Goal: Find specific page/section: Find specific page/section

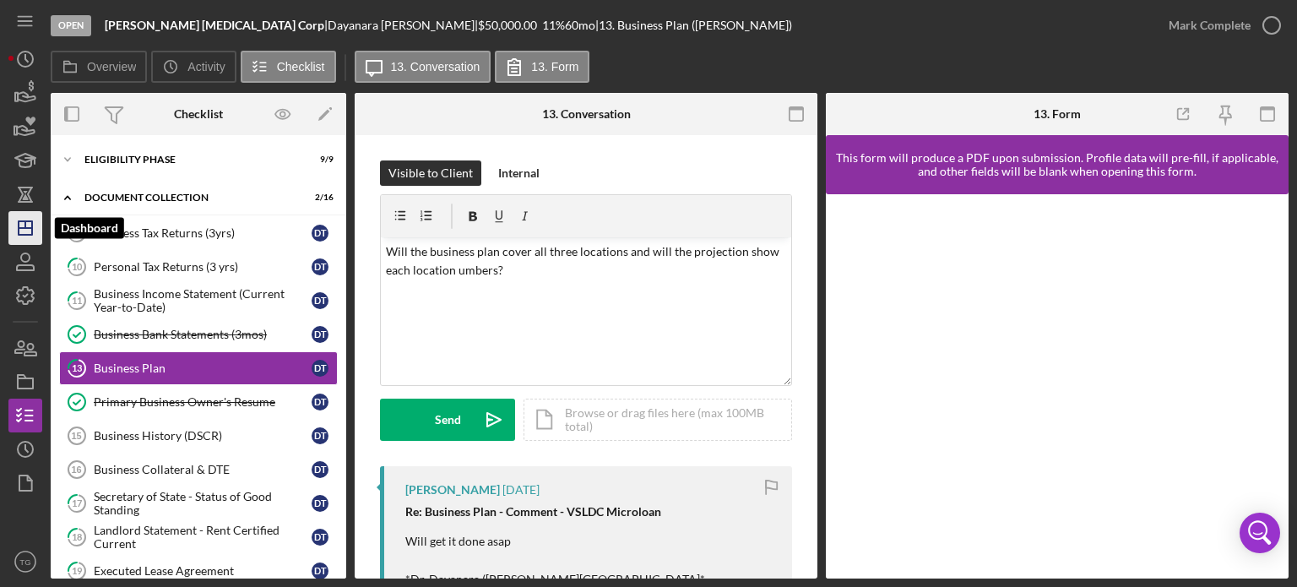
click at [23, 229] on icon "Icon/Dashboard" at bounding box center [25, 228] width 42 height 42
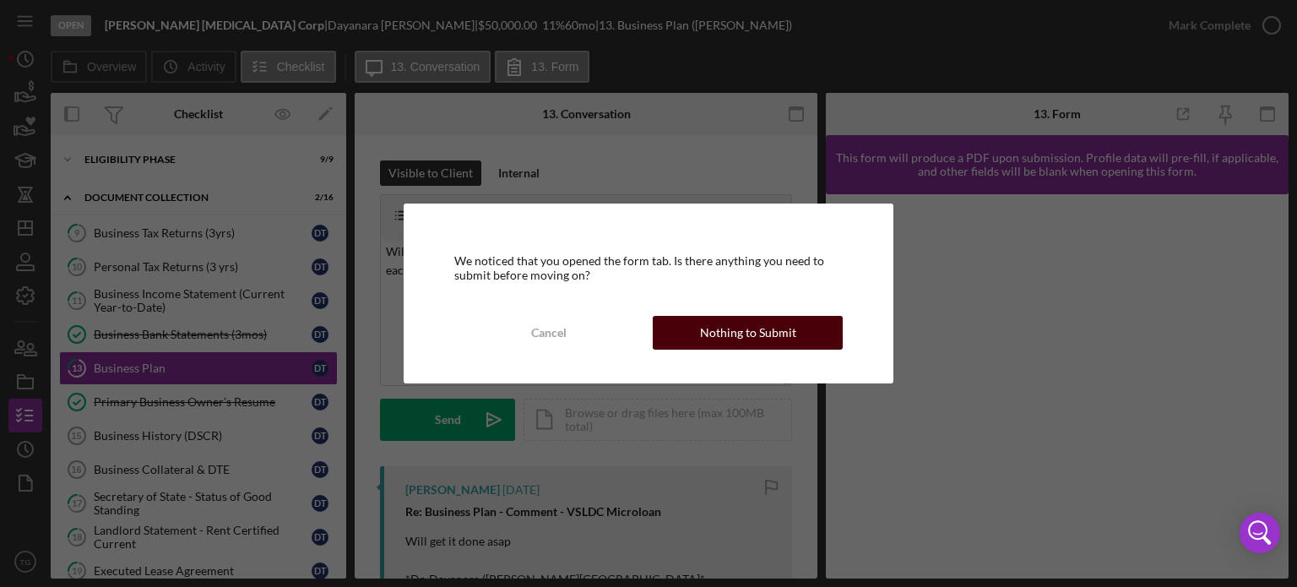
click at [809, 336] on button "Nothing to Submit" at bounding box center [747, 333] width 190 height 34
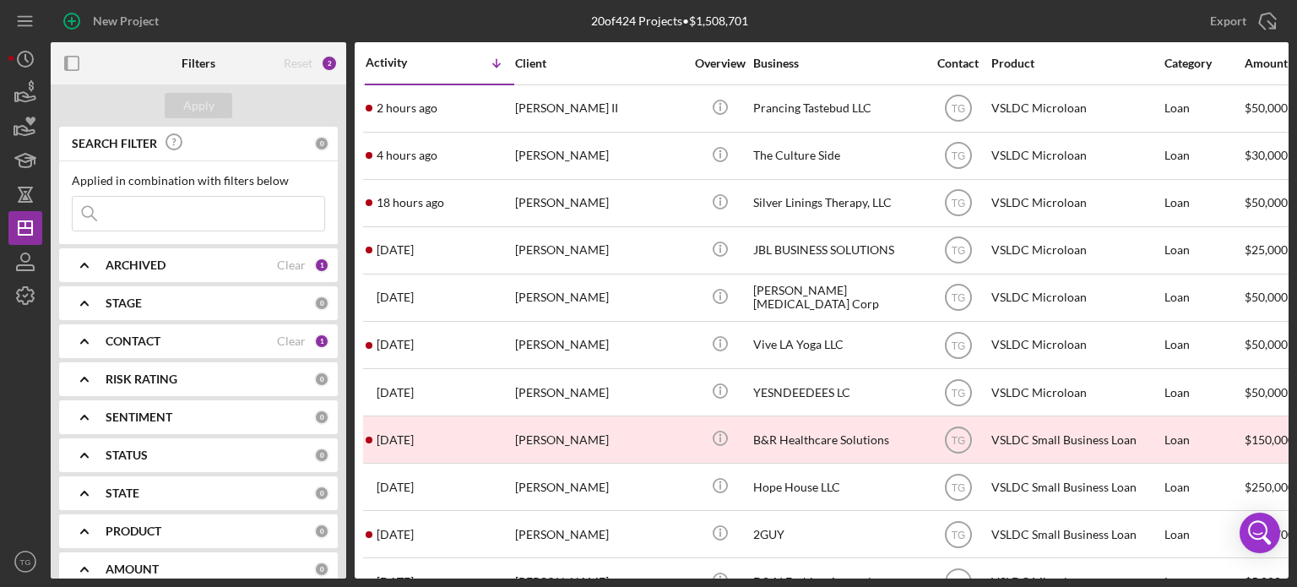
click at [124, 214] on input at bounding box center [199, 214] width 252 height 34
type input "[PERSON_NAME]"
click at [196, 105] on div "Apply" at bounding box center [198, 105] width 31 height 25
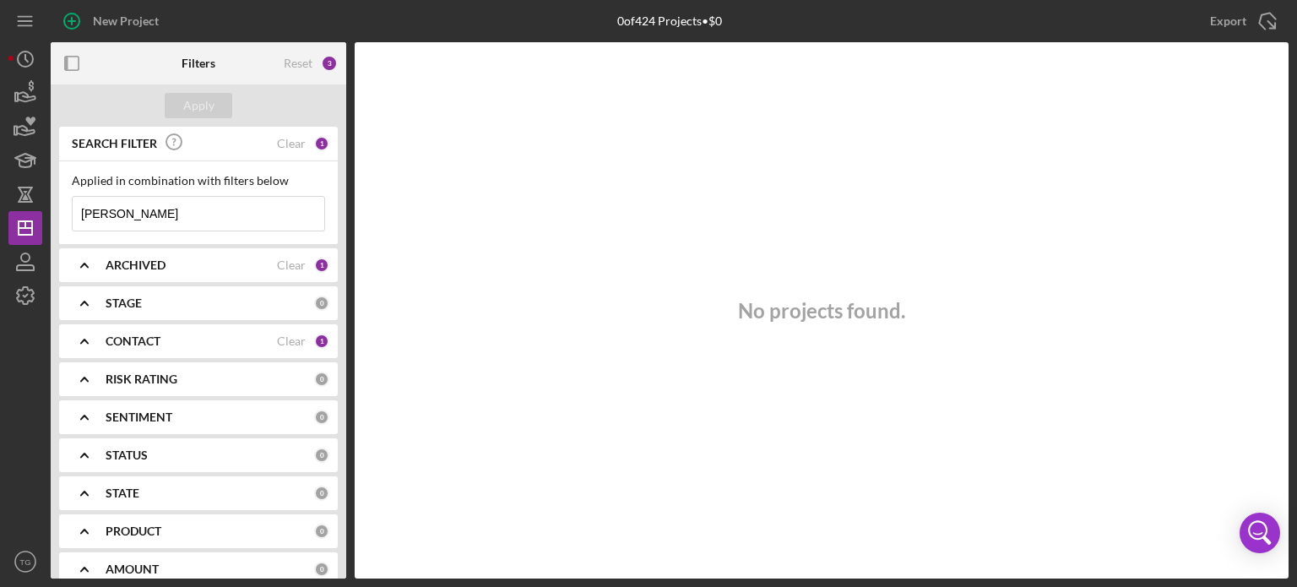
click at [206, 215] on input "[PERSON_NAME]" at bounding box center [199, 214] width 252 height 34
click at [321, 63] on div "Reset 3" at bounding box center [311, 63] width 54 height 42
click at [325, 62] on div "3" at bounding box center [329, 63] width 17 height 17
click at [277, 139] on div "Clear" at bounding box center [291, 144] width 29 height 14
click at [158, 212] on input at bounding box center [199, 214] width 252 height 34
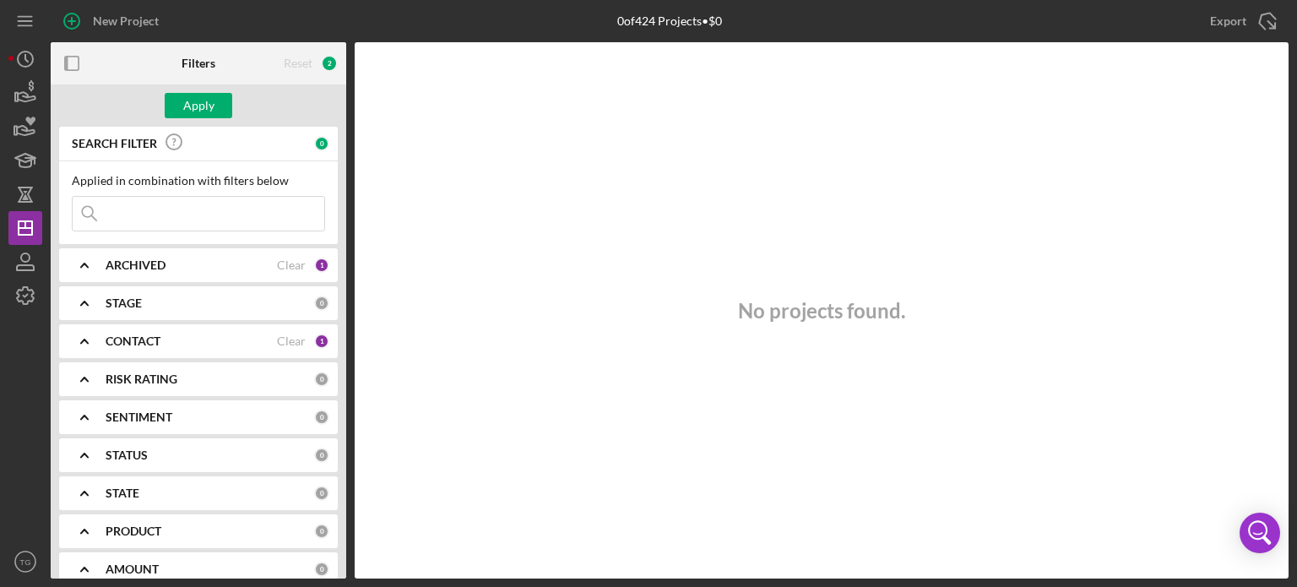
type input "A"
type input "[PERSON_NAME]"
click at [209, 103] on div "Apply" at bounding box center [198, 105] width 31 height 25
click at [317, 260] on div "1" at bounding box center [321, 264] width 15 height 15
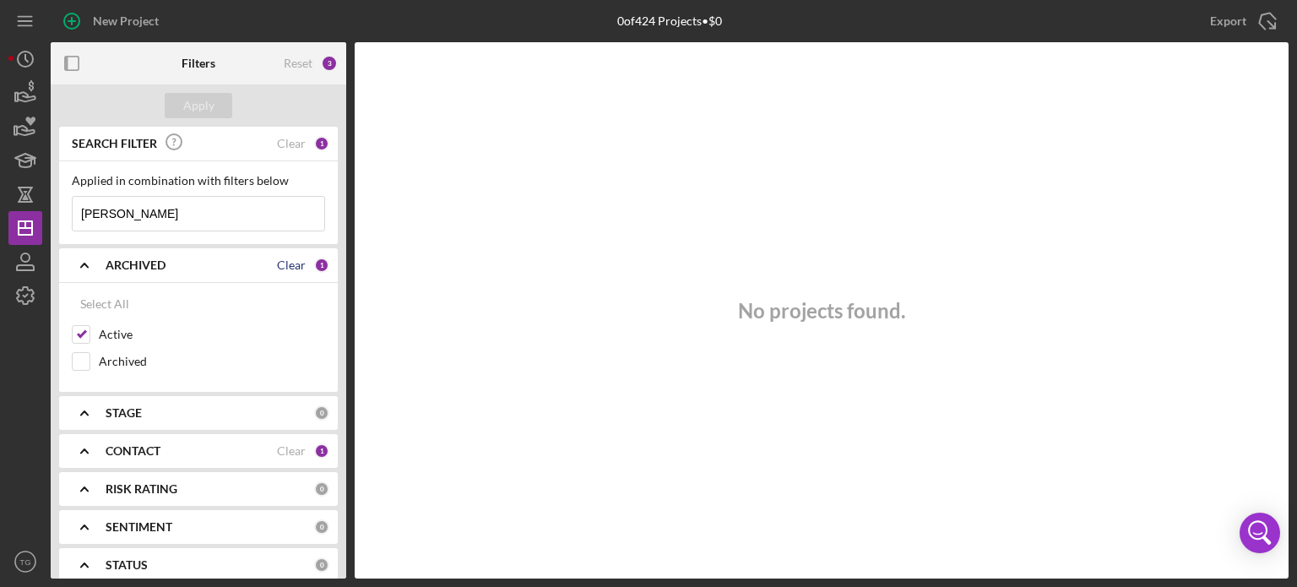
click at [290, 263] on div "Clear" at bounding box center [291, 265] width 29 height 14
click at [294, 452] on div "Clear" at bounding box center [291, 451] width 29 height 14
click at [81, 333] on input "Active" at bounding box center [81, 334] width 17 height 17
click at [128, 220] on input "[PERSON_NAME]" at bounding box center [199, 214] width 252 height 34
click at [208, 110] on div "Apply" at bounding box center [198, 105] width 31 height 25
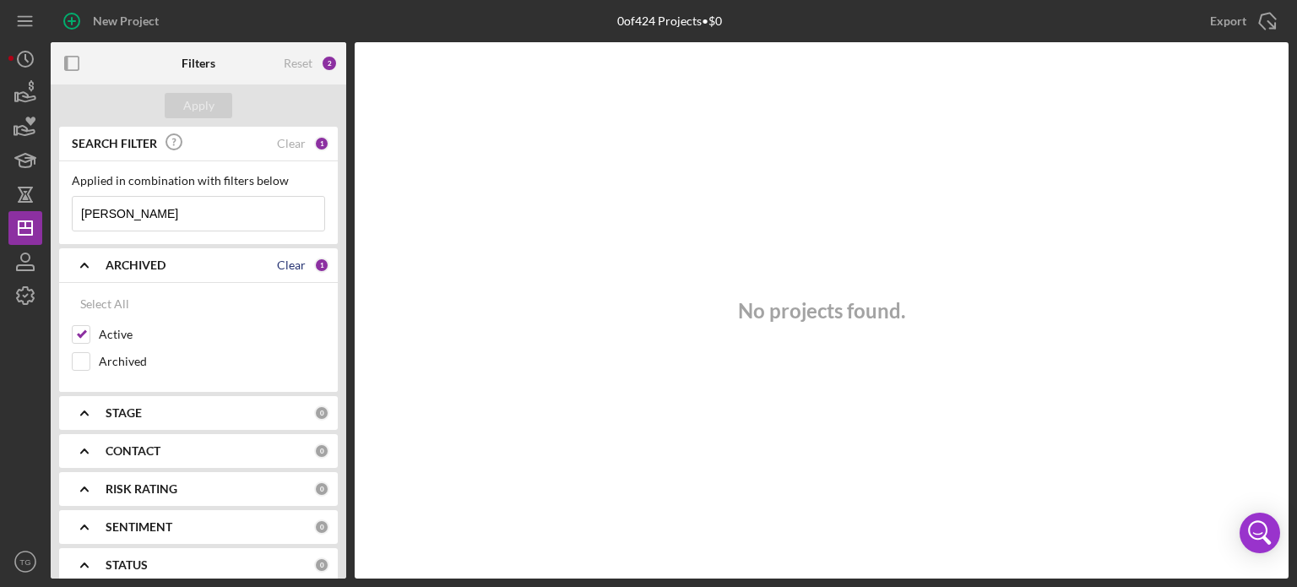
click at [289, 267] on div "Clear" at bounding box center [291, 265] width 29 height 14
checkbox input "false"
click at [284, 146] on div "Clear" at bounding box center [291, 144] width 29 height 14
click at [197, 215] on input at bounding box center [199, 214] width 252 height 34
type input "[PERSON_NAME]"
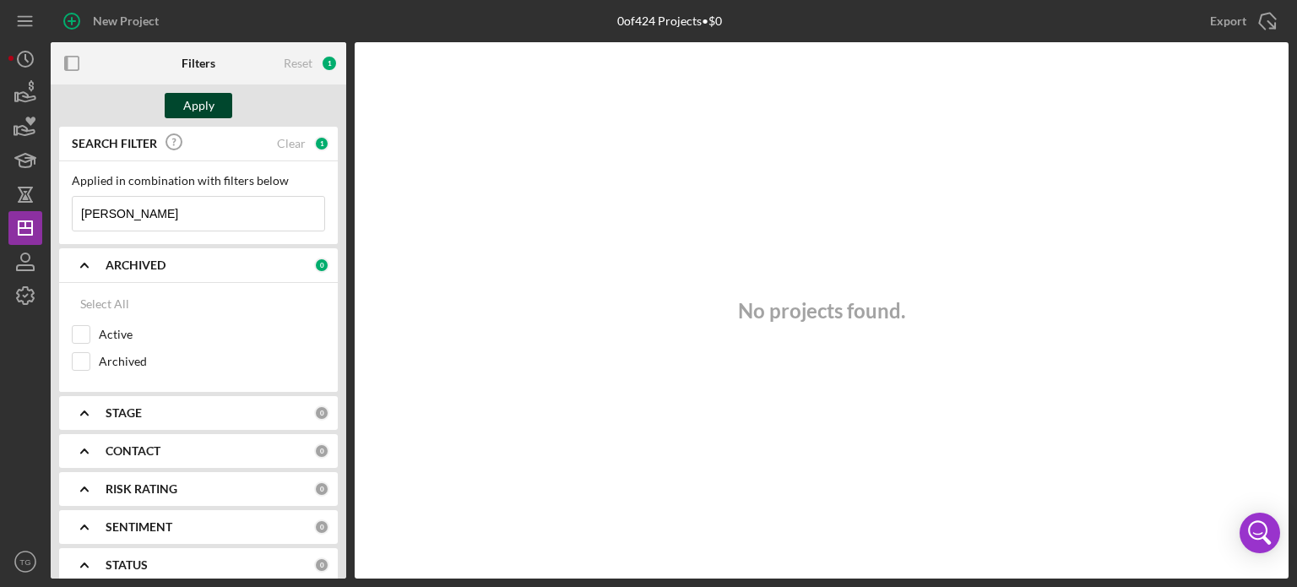
click at [186, 103] on div "Apply" at bounding box center [198, 105] width 31 height 25
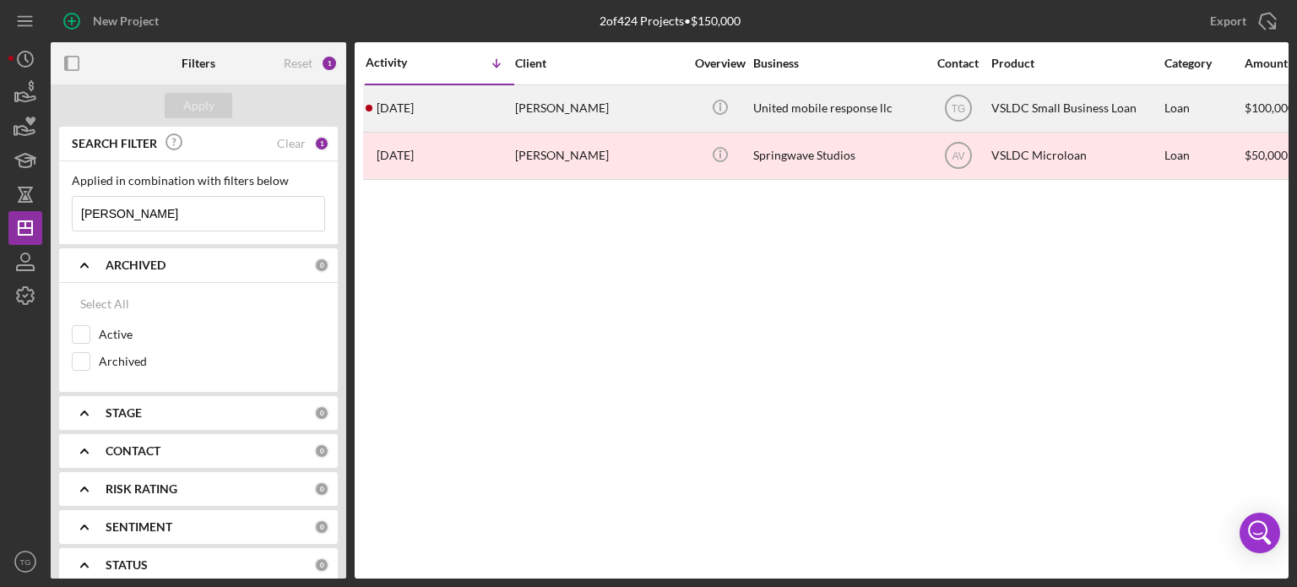
click at [585, 106] on div "[PERSON_NAME]" at bounding box center [599, 108] width 169 height 45
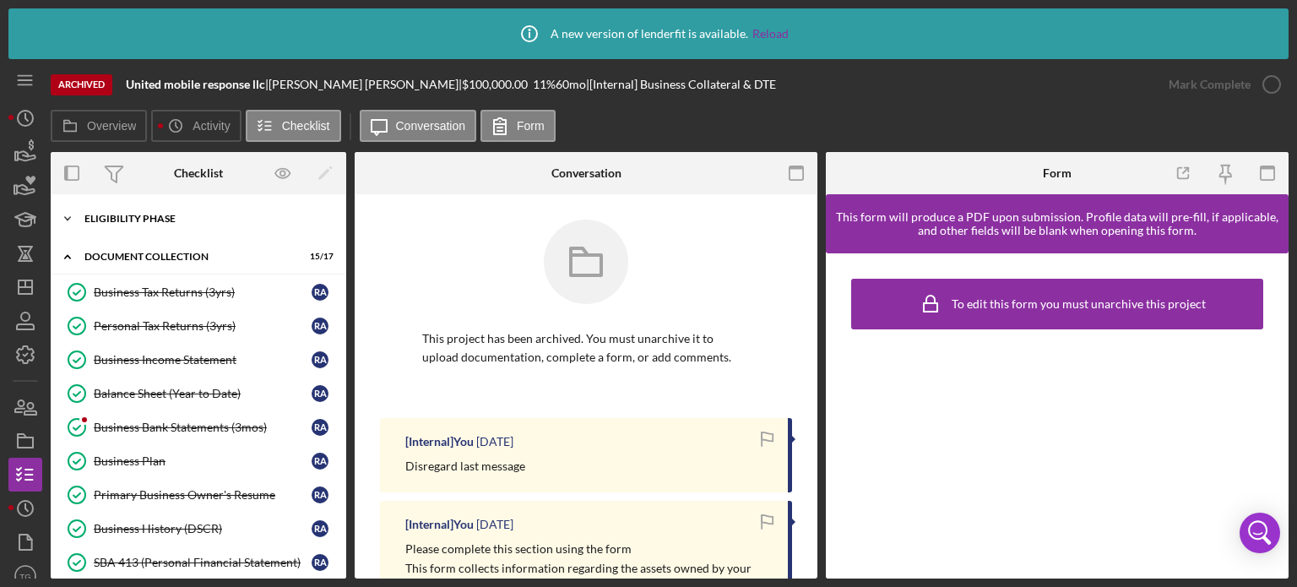
click at [150, 225] on div "Icon/Expander Eligibility Phase 8 / 8" at bounding box center [198, 219] width 295 height 34
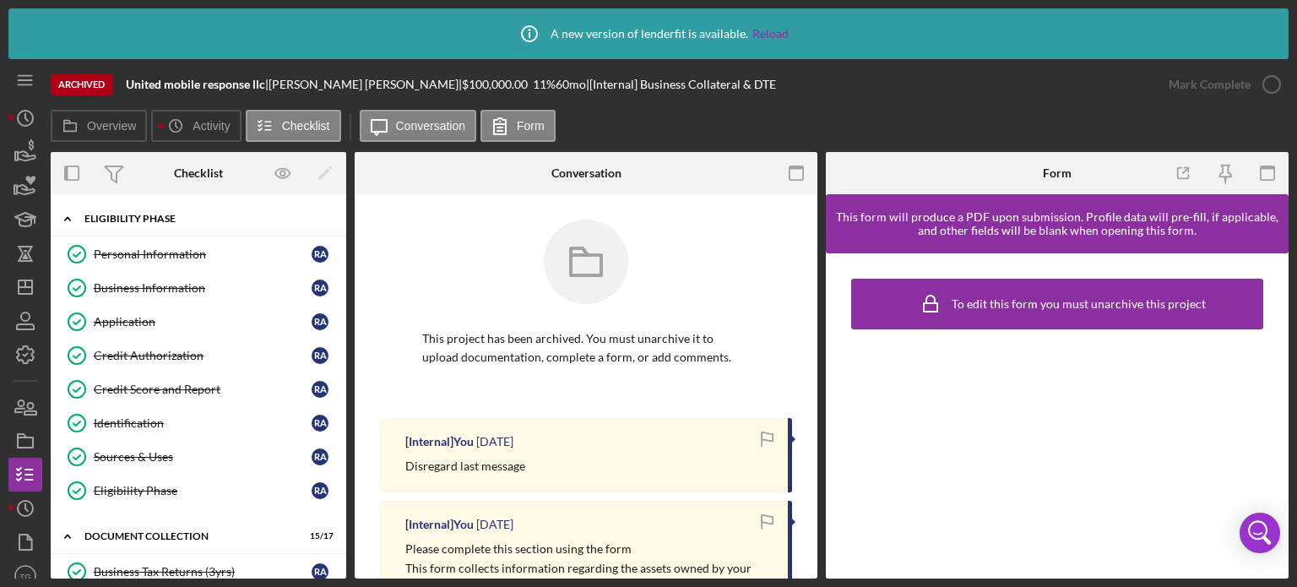
click at [155, 212] on div "Icon/Expander Eligibility Phase 8 / 8" at bounding box center [198, 219] width 295 height 35
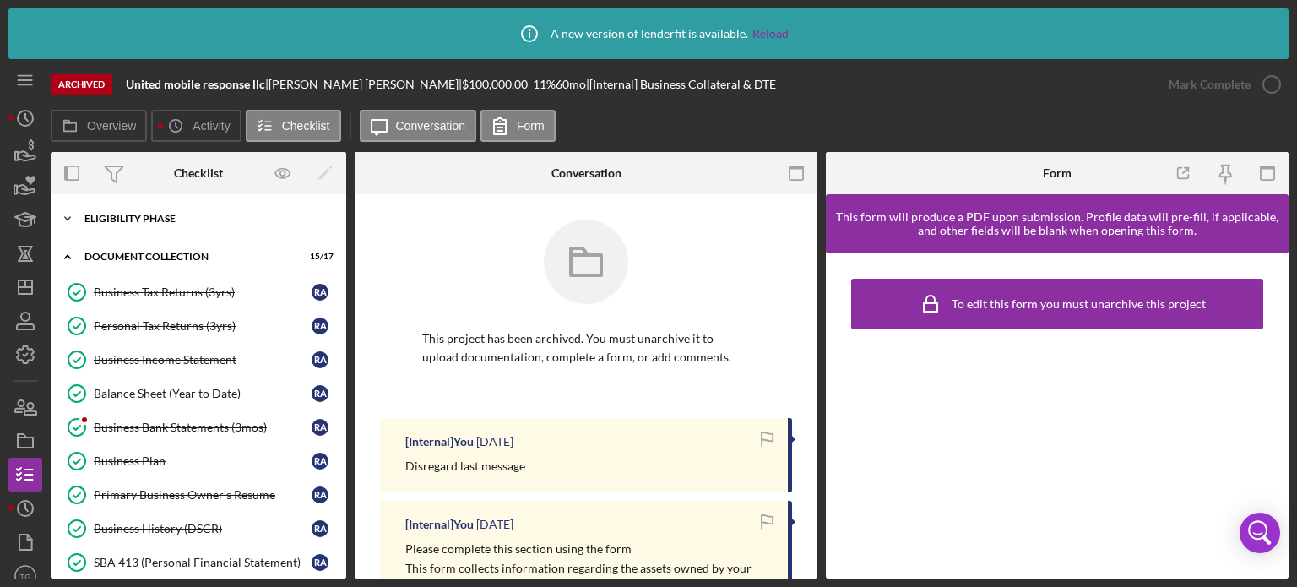
click at [155, 212] on div "Icon/Expander Eligibility Phase 8 / 8" at bounding box center [198, 219] width 295 height 34
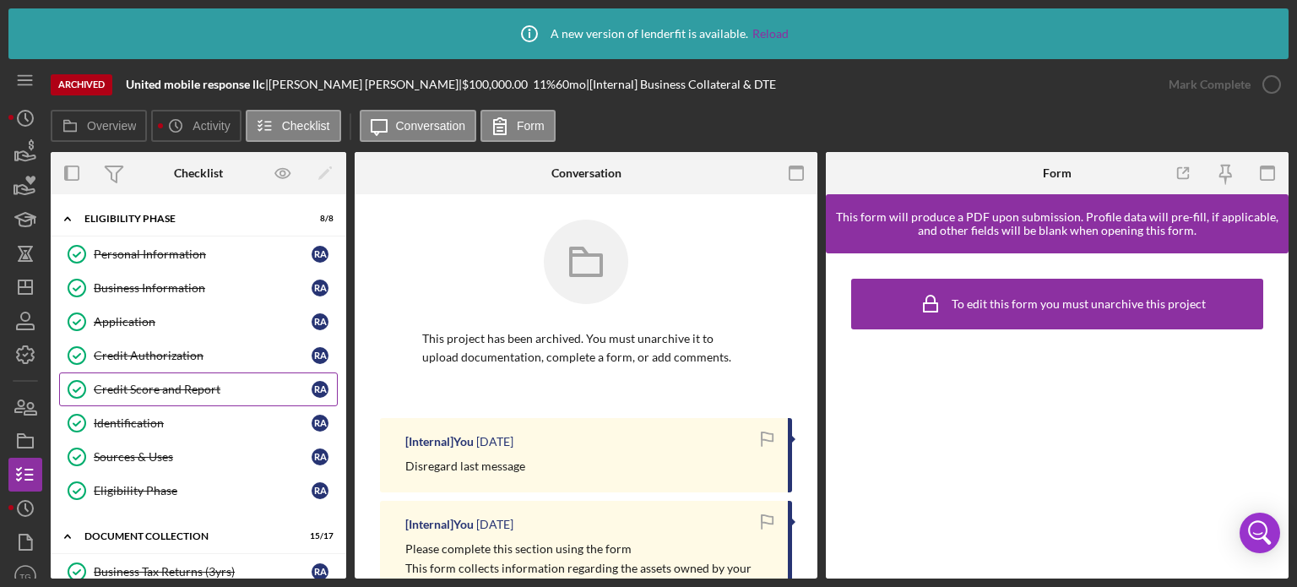
click at [152, 384] on div "Credit Score and Report" at bounding box center [203, 389] width 218 height 14
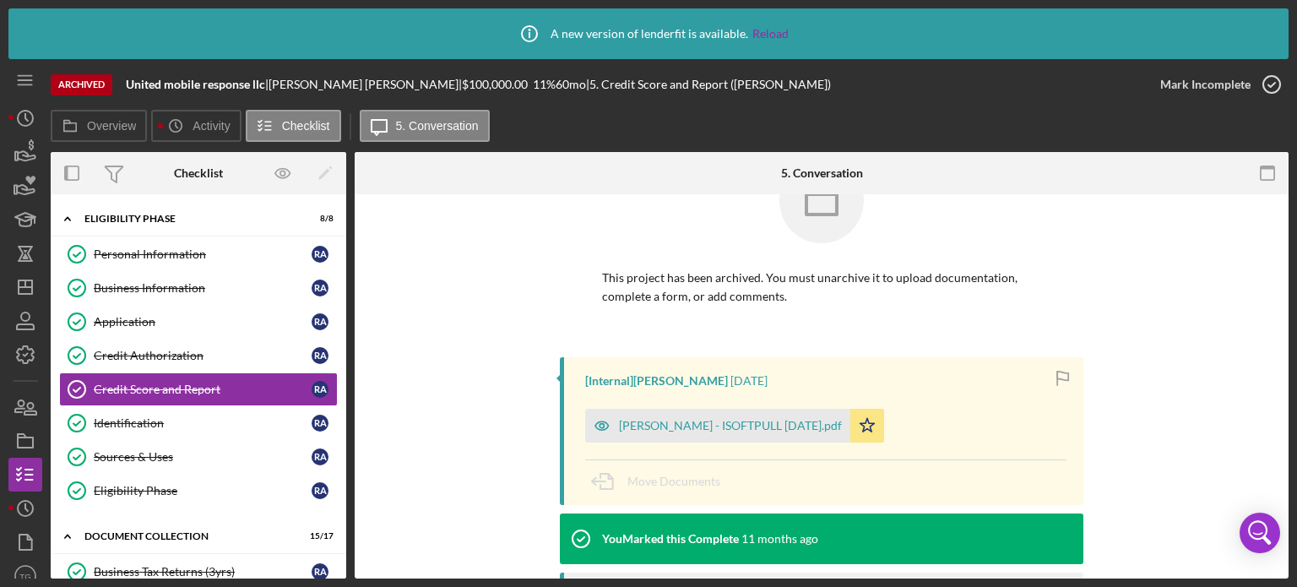
scroll to position [169, 0]
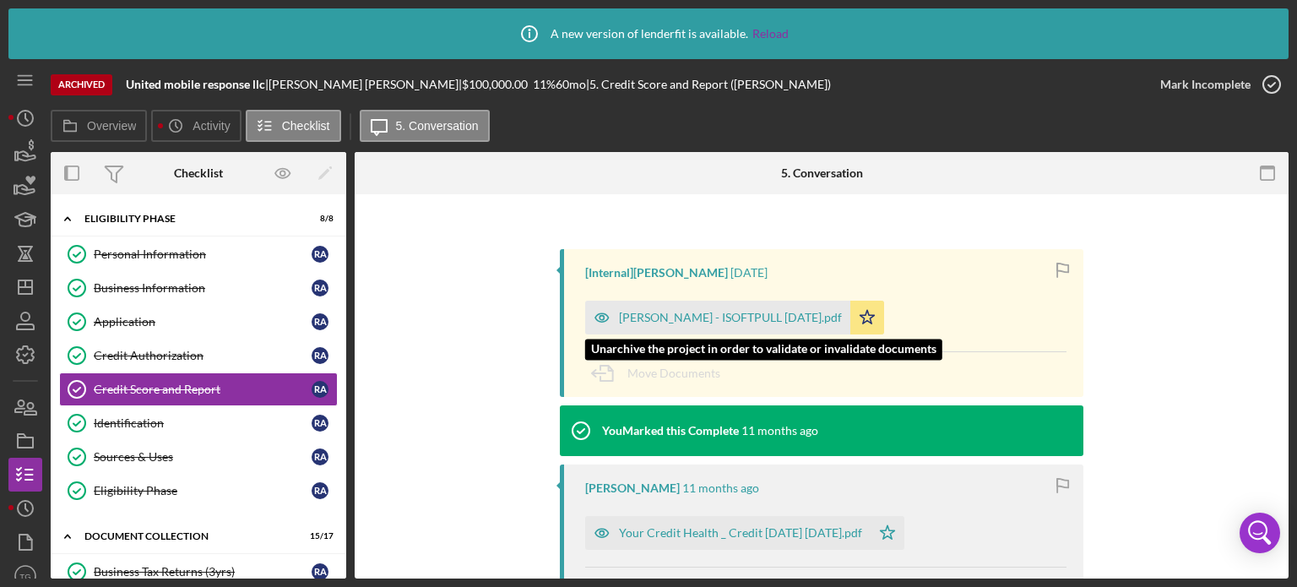
click at [685, 311] on div "[PERSON_NAME] - ISOFTPULL [DATE].pdf" at bounding box center [730, 318] width 223 height 14
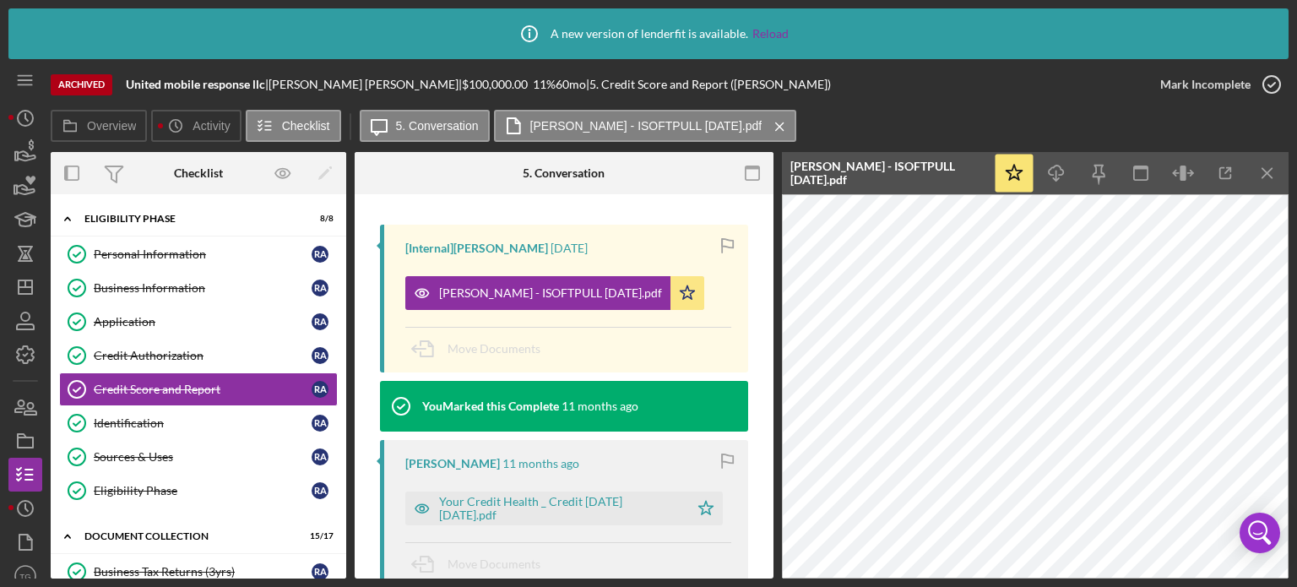
scroll to position [253, 0]
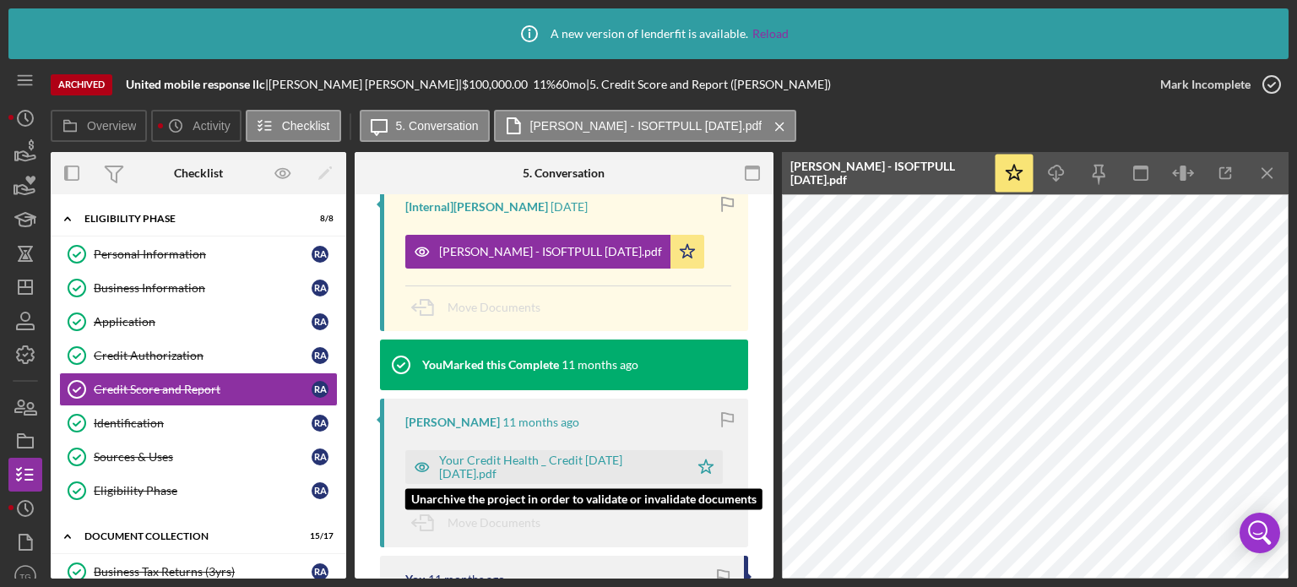
click at [490, 453] on div "Your Credit Health _ Credit [DATE] [DATE].pdf" at bounding box center [547, 467] width 284 height 34
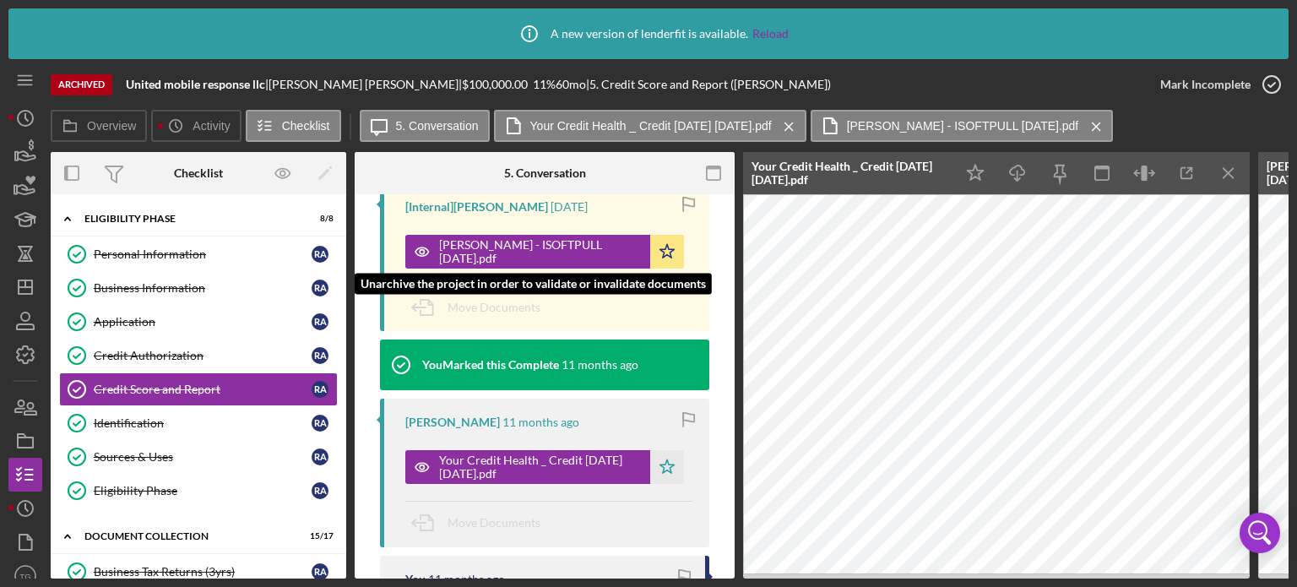
click at [571, 248] on div "[PERSON_NAME] - ISOFTPULL [DATE].pdf" at bounding box center [540, 251] width 203 height 27
